Goal: Task Accomplishment & Management: Use online tool/utility

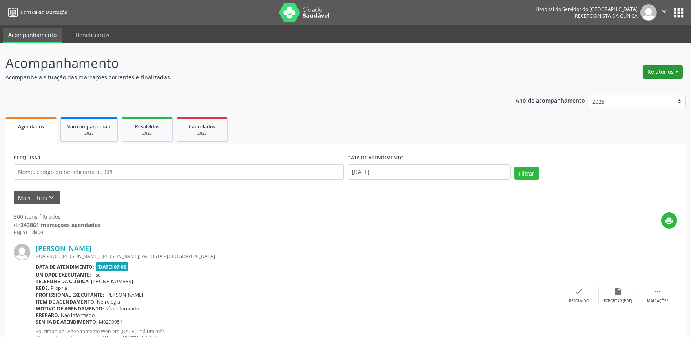
click at [660, 71] on button "Relatórios" at bounding box center [662, 71] width 40 height 13
click at [638, 90] on link "Agendamentos" at bounding box center [640, 88] width 84 height 11
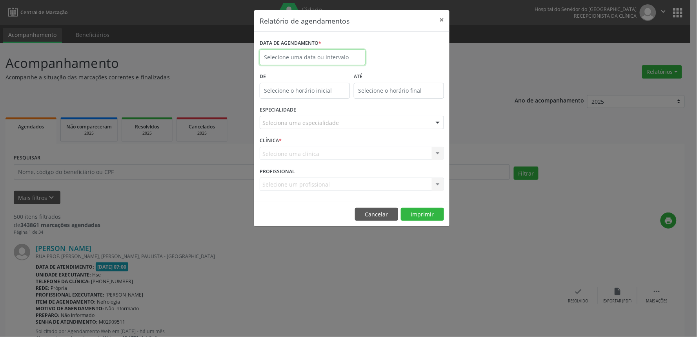
click at [300, 58] on input "text" at bounding box center [313, 57] width 106 height 16
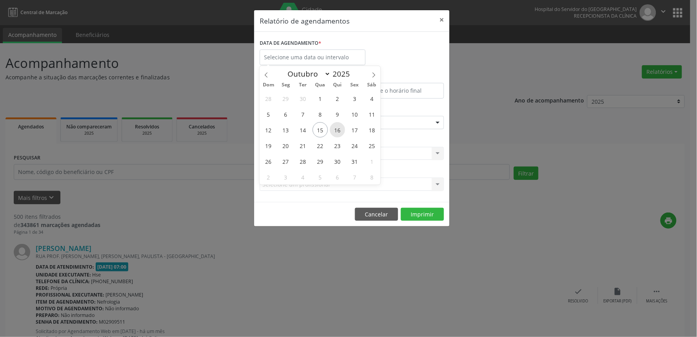
click at [337, 134] on span "16" at bounding box center [337, 129] width 15 height 15
type input "[DATE]"
click at [337, 133] on span "16" at bounding box center [337, 129] width 15 height 15
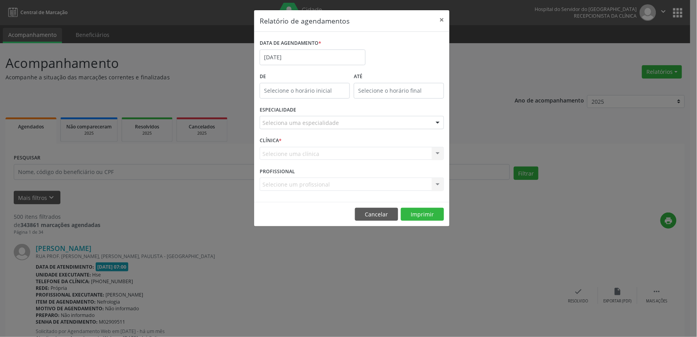
type input "12:00"
click at [305, 90] on input "12:00" at bounding box center [305, 91] width 90 height 16
click at [534, 194] on div "Relatório de agendamentos × DATA DE AGENDAMENTO * [DATE] De 12:00 ATÉ ESPECIALI…" at bounding box center [348, 168] width 697 height 337
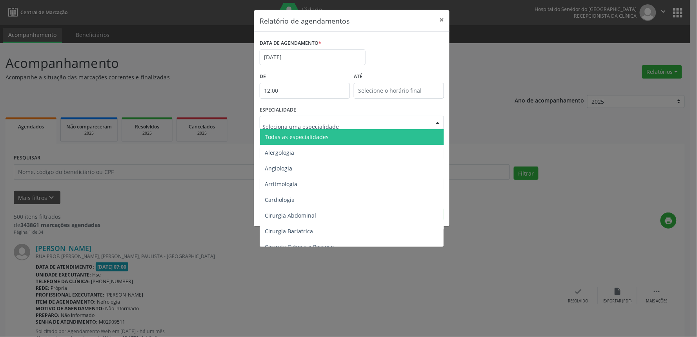
click at [308, 140] on span "Todas as especialidades" at bounding box center [352, 137] width 185 height 16
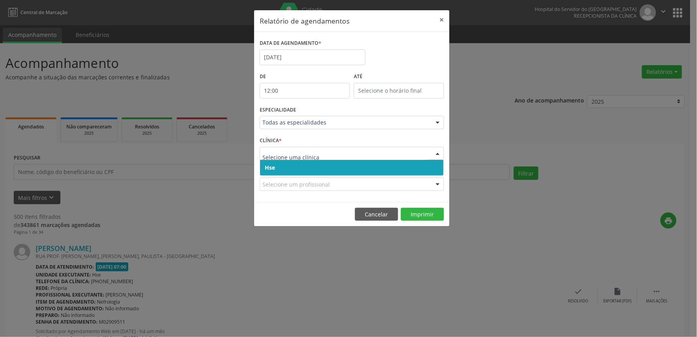
click at [293, 167] on span "Hse" at bounding box center [352, 168] width 184 height 16
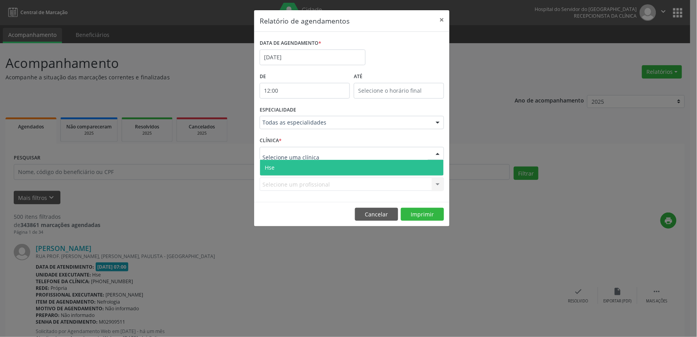
click at [300, 171] on span "Hse" at bounding box center [352, 168] width 184 height 16
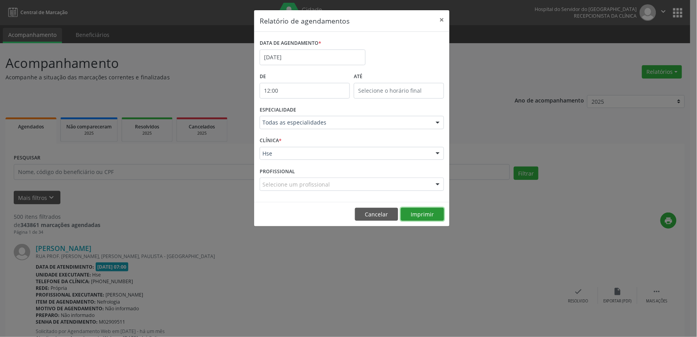
click at [422, 213] on button "Imprimir" at bounding box center [422, 213] width 43 height 13
click at [323, 55] on input "[DATE]" at bounding box center [313, 57] width 106 height 16
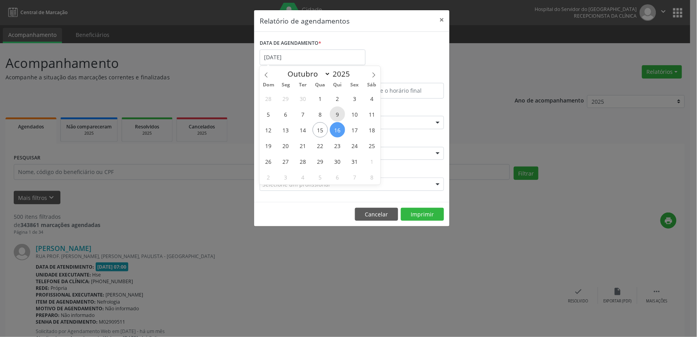
click at [340, 115] on span "9" at bounding box center [337, 113] width 15 height 15
type input "[DATE]"
click at [324, 115] on span "8" at bounding box center [320, 113] width 15 height 15
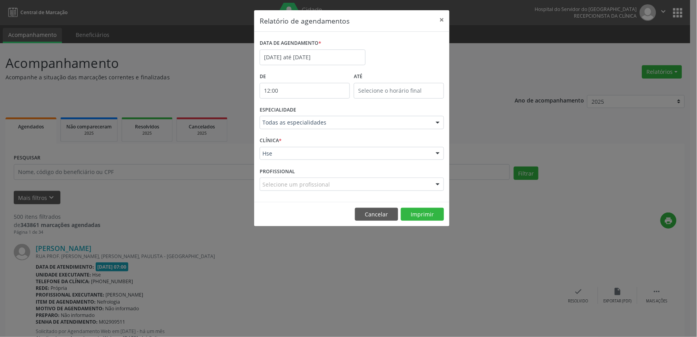
click at [324, 115] on div "ESPECIALIDADE Todas as especialidades Todas as especialidades Alergologia Angio…" at bounding box center [352, 119] width 188 height 31
click at [306, 62] on body "Central de Marcação Hospital do Servidor do [GEOGRAPHIC_DATA] Recepcionista da …" at bounding box center [348, 168] width 697 height 337
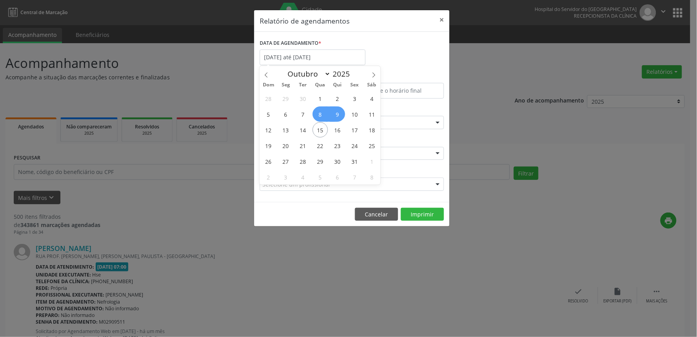
click at [320, 121] on span "8" at bounding box center [320, 113] width 15 height 15
type input "[DATE]"
click at [321, 120] on span "8" at bounding box center [320, 113] width 15 height 15
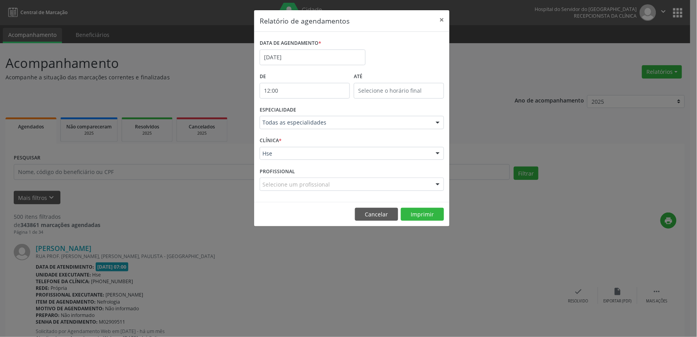
click at [324, 128] on div "Todas as especialidades" at bounding box center [352, 122] width 184 height 13
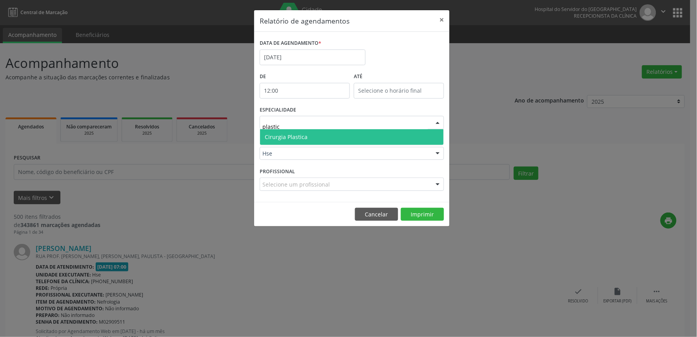
type input "plastica"
drag, startPoint x: 329, startPoint y: 134, endPoint x: 340, endPoint y: 153, distance: 22.3
click at [340, 153] on form "DATA DE AGENDAMENTO * [DATE] De 12:00 ATÉ ESPECIALIDADE plastica Cirurgia Plast…" at bounding box center [352, 116] width 184 height 159
click at [332, 131] on span "Cirurgia Plastica" at bounding box center [352, 137] width 184 height 16
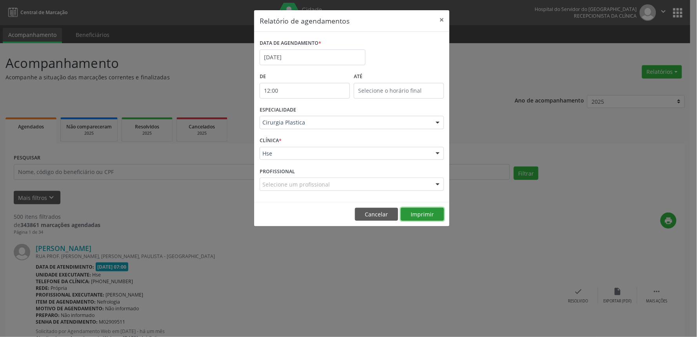
click at [424, 218] on button "Imprimir" at bounding box center [422, 213] width 43 height 13
click at [363, 212] on button "Cancelar" at bounding box center [376, 213] width 43 height 13
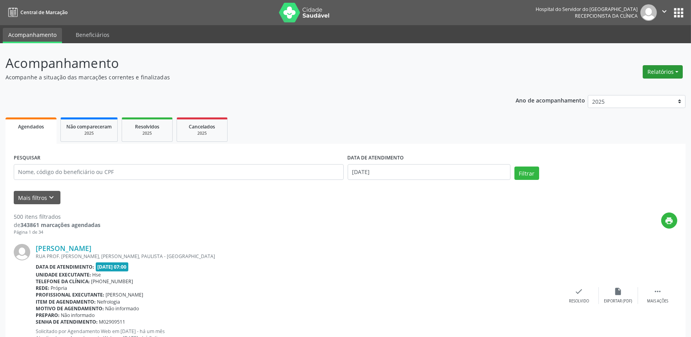
click at [661, 69] on button "Relatórios" at bounding box center [662, 71] width 40 height 13
click at [653, 87] on link "Agendamentos" at bounding box center [640, 88] width 84 height 11
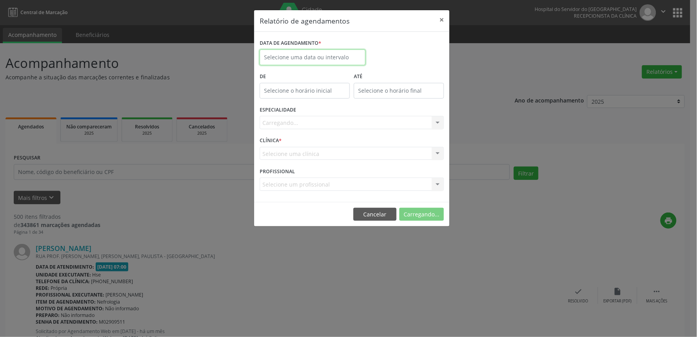
click at [314, 63] on body "Central de Marcação Hospital do Servidor do [GEOGRAPHIC_DATA] Recepcionista da …" at bounding box center [348, 168] width 697 height 337
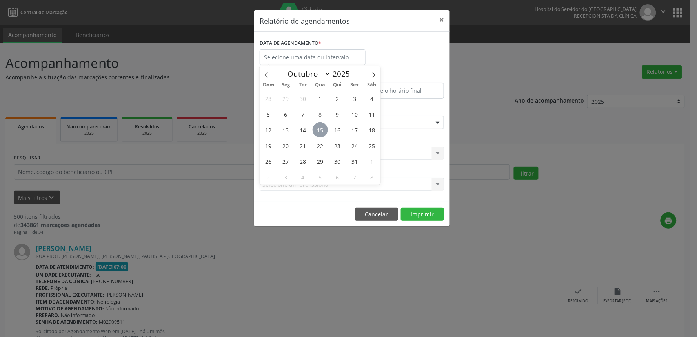
click at [317, 127] on span "15" at bounding box center [320, 129] width 15 height 15
type input "[DATE]"
click at [317, 127] on span "15" at bounding box center [320, 129] width 15 height 15
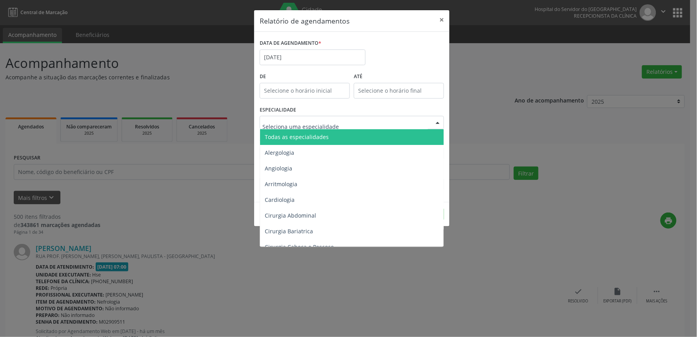
click at [326, 135] on span "Todas as especialidades" at bounding box center [297, 136] width 64 height 7
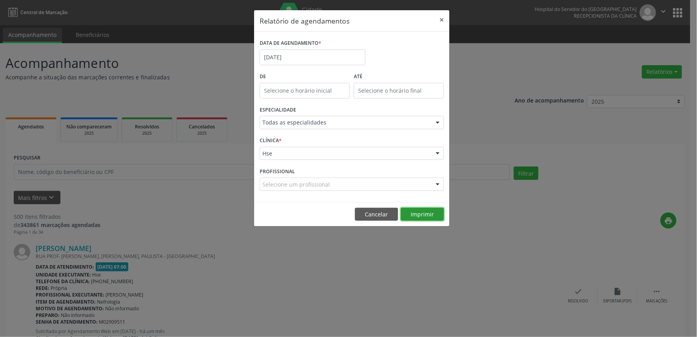
click at [420, 215] on button "Imprimir" at bounding box center [422, 213] width 43 height 13
click at [282, 56] on input "[DATE]" at bounding box center [313, 57] width 106 height 16
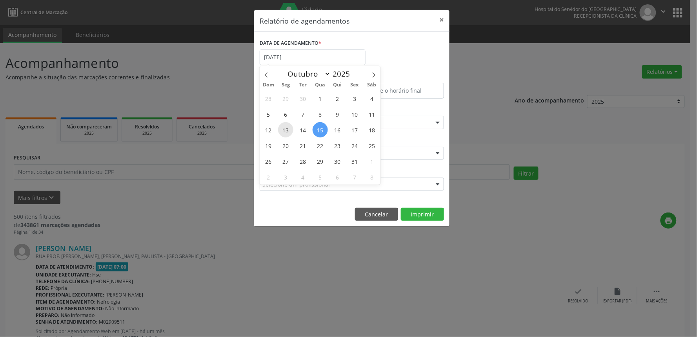
click at [286, 127] on span "13" at bounding box center [285, 129] width 15 height 15
type input "[DATE]"
click at [353, 131] on span "17" at bounding box center [354, 129] width 15 height 15
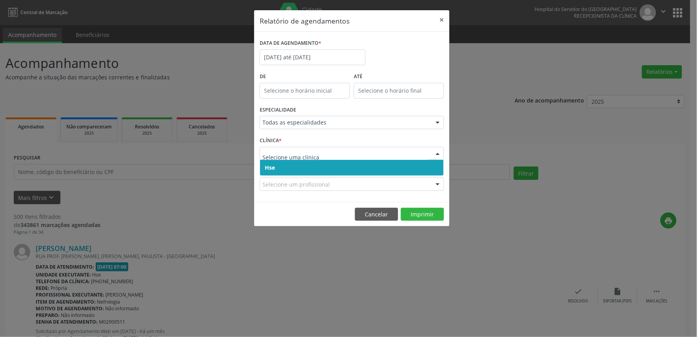
click at [313, 148] on div at bounding box center [352, 153] width 184 height 13
click at [308, 163] on span "Hse" at bounding box center [352, 168] width 184 height 16
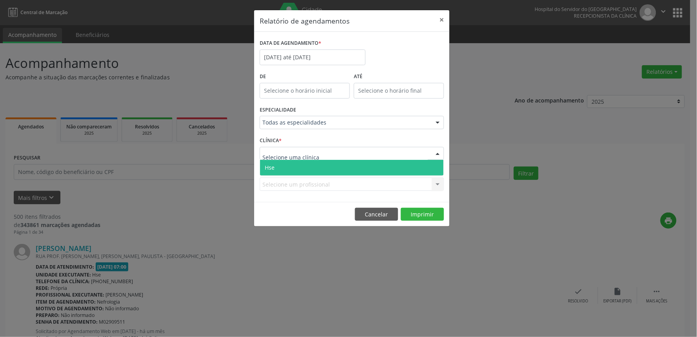
click at [307, 164] on span "Hse" at bounding box center [352, 168] width 184 height 16
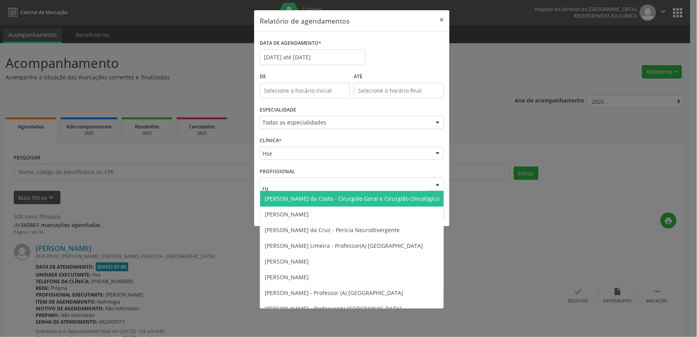
type input "rui"
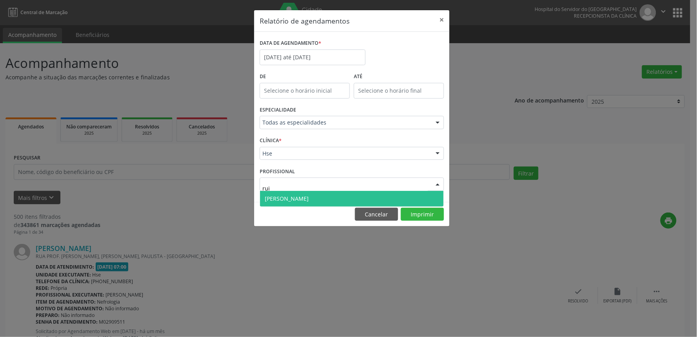
click at [387, 193] on span "[PERSON_NAME]" at bounding box center [352, 199] width 184 height 16
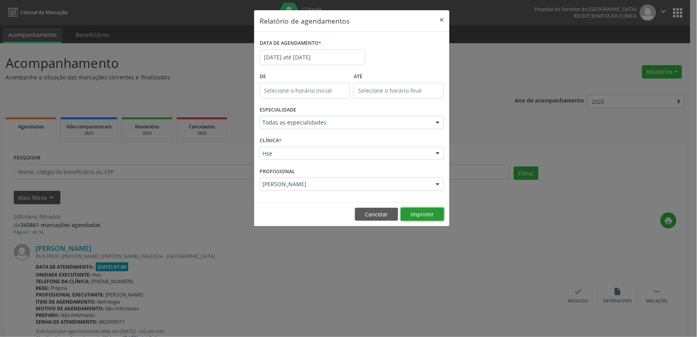
click at [414, 214] on button "Imprimir" at bounding box center [422, 213] width 43 height 13
drag, startPoint x: 399, startPoint y: 217, endPoint x: 392, endPoint y: 217, distance: 6.7
click at [398, 217] on footer "Cancelar Imprimir" at bounding box center [351, 214] width 195 height 25
click at [389, 217] on button "Cancelar" at bounding box center [376, 213] width 43 height 13
